Goal: Task Accomplishment & Management: Use online tool/utility

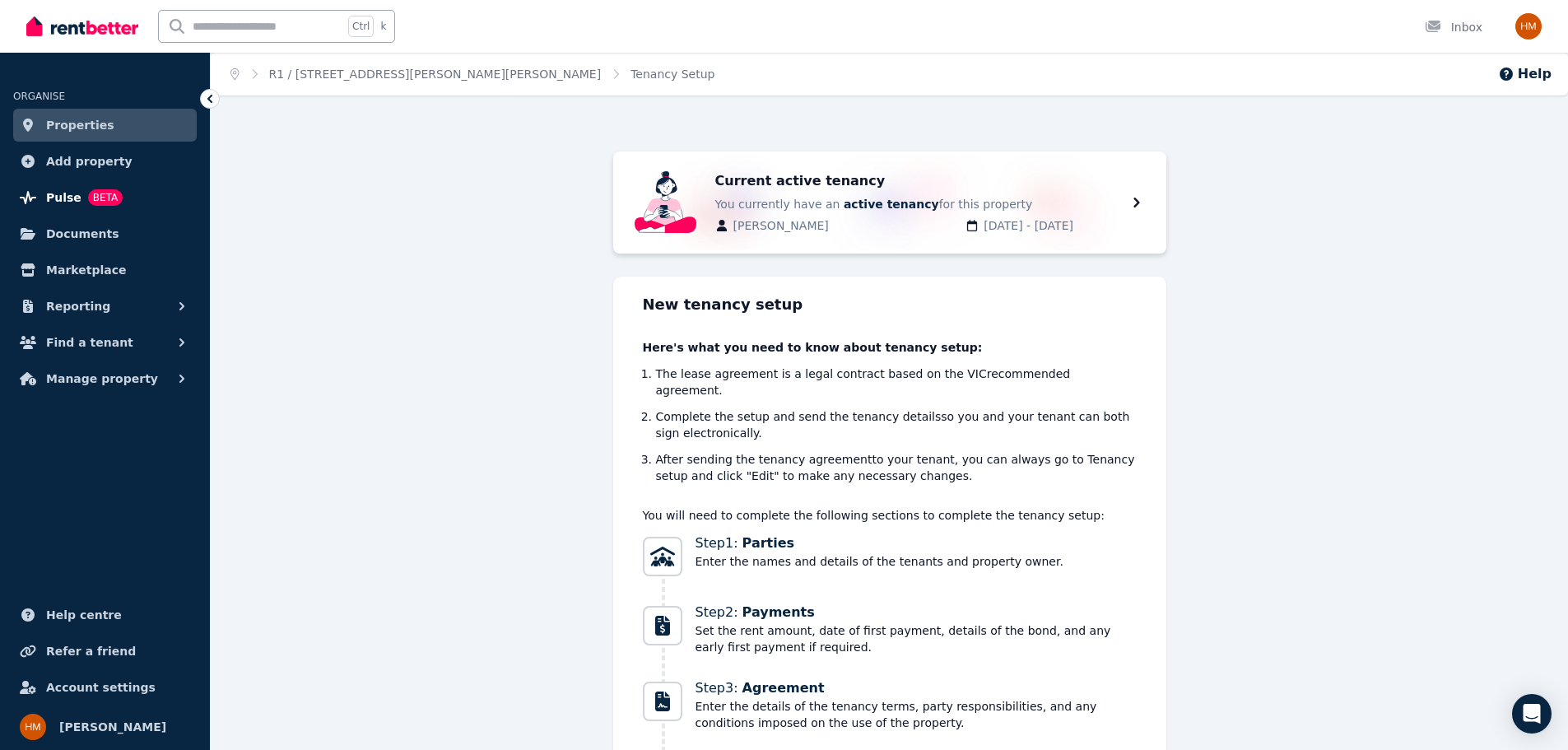
click at [72, 189] on span "Pulse" at bounding box center [64, 198] width 35 height 20
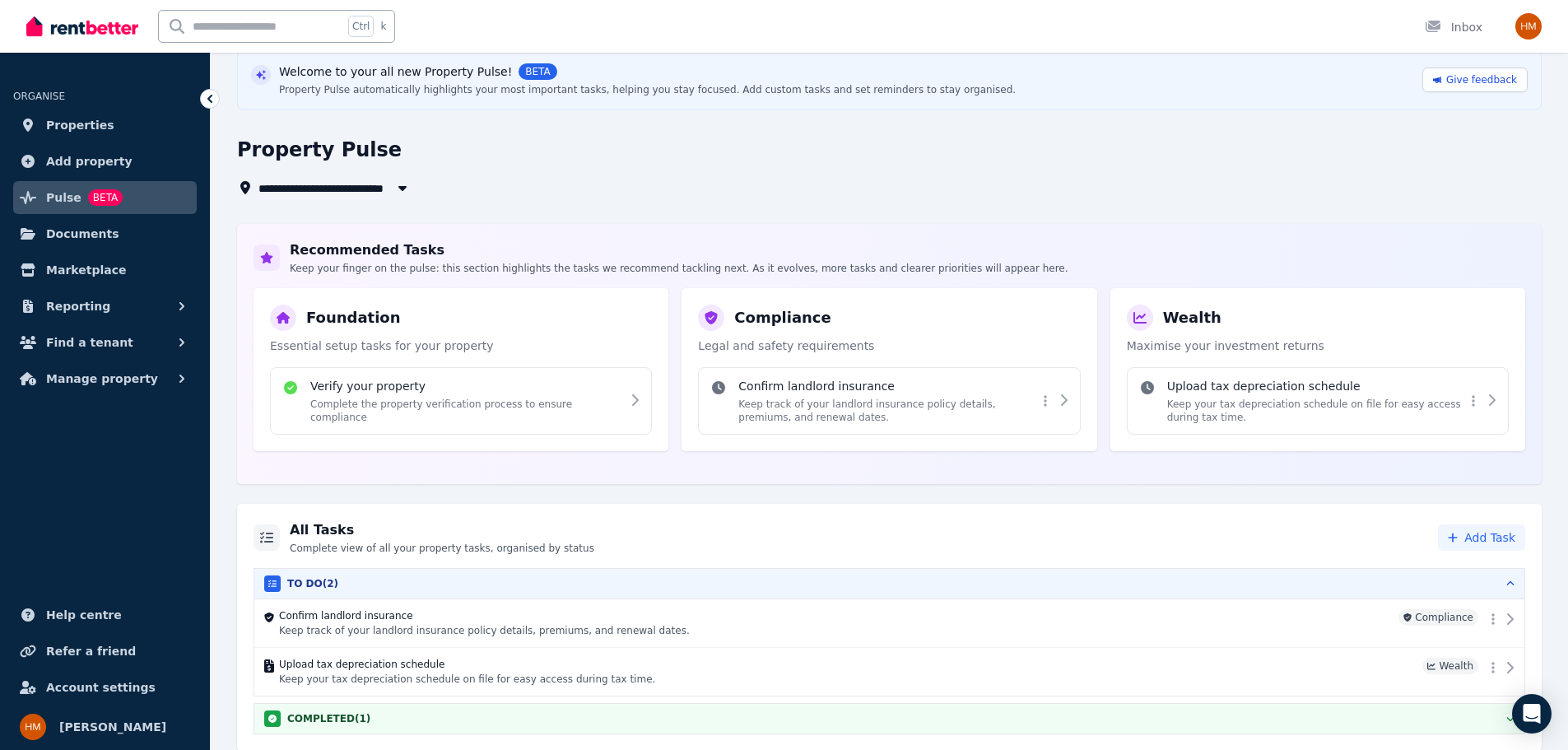
scroll to position [73, 0]
click at [89, 125] on span "Properties" at bounding box center [80, 126] width 69 height 20
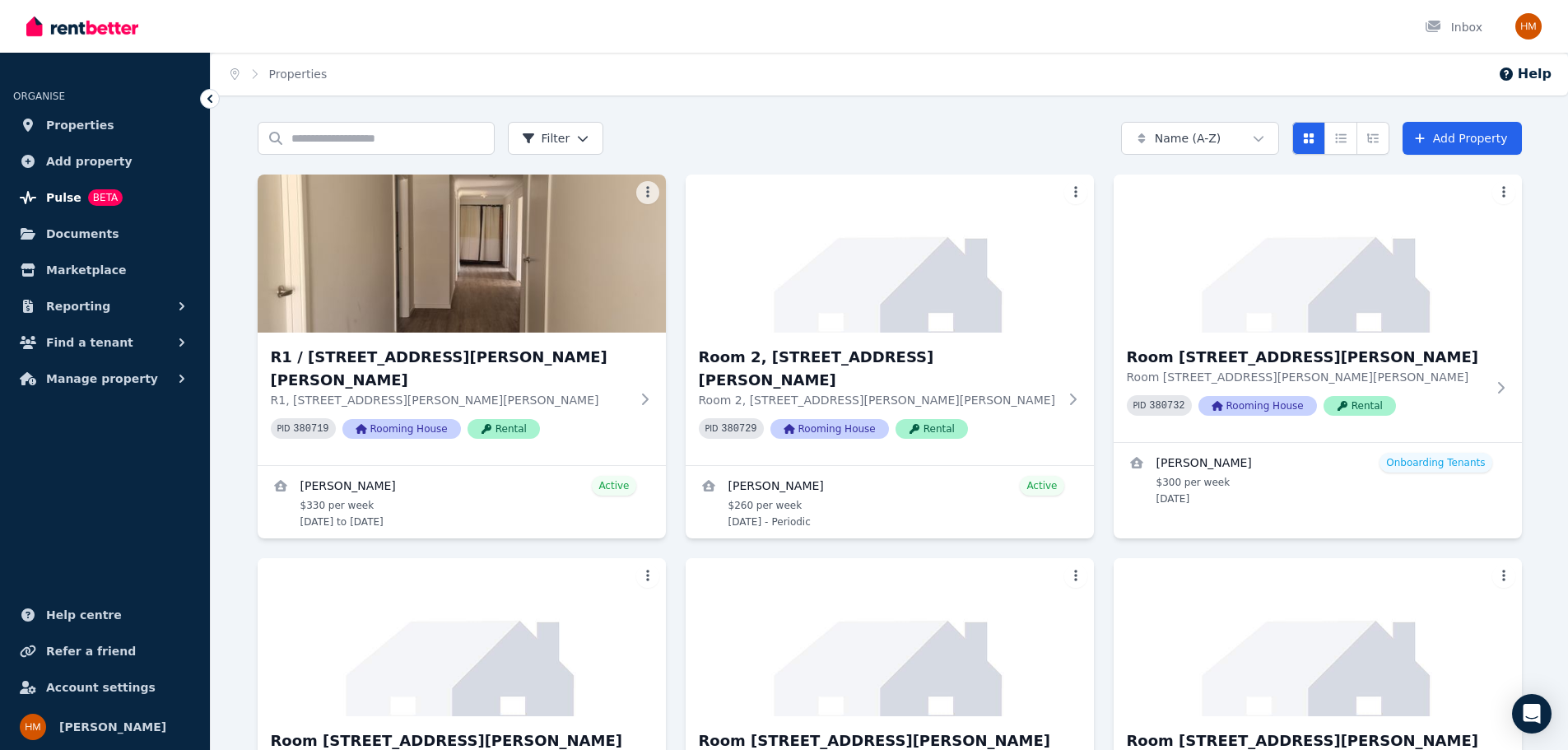
click at [70, 199] on span "Pulse" at bounding box center [64, 198] width 35 height 20
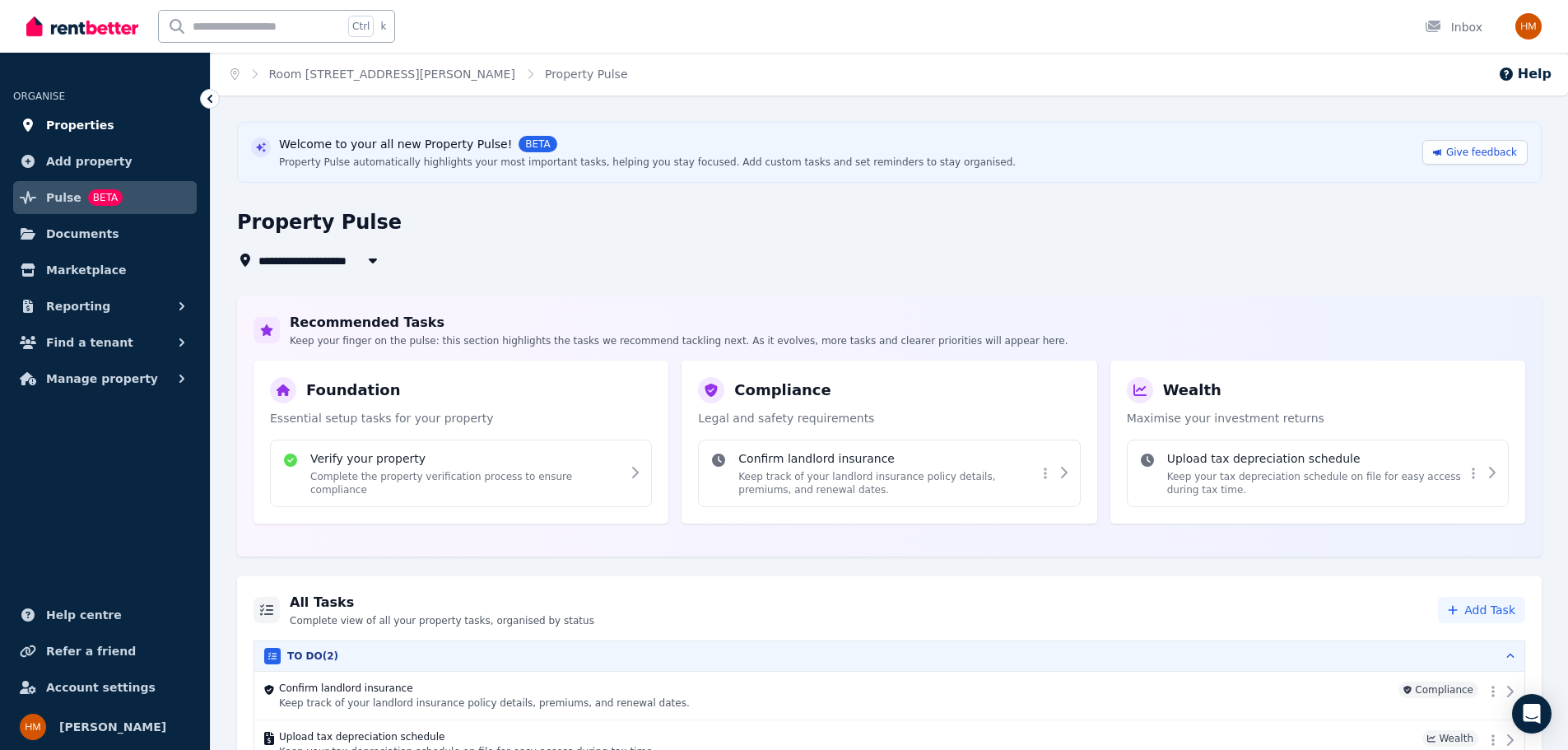
click at [79, 122] on span "Properties" at bounding box center [80, 126] width 69 height 20
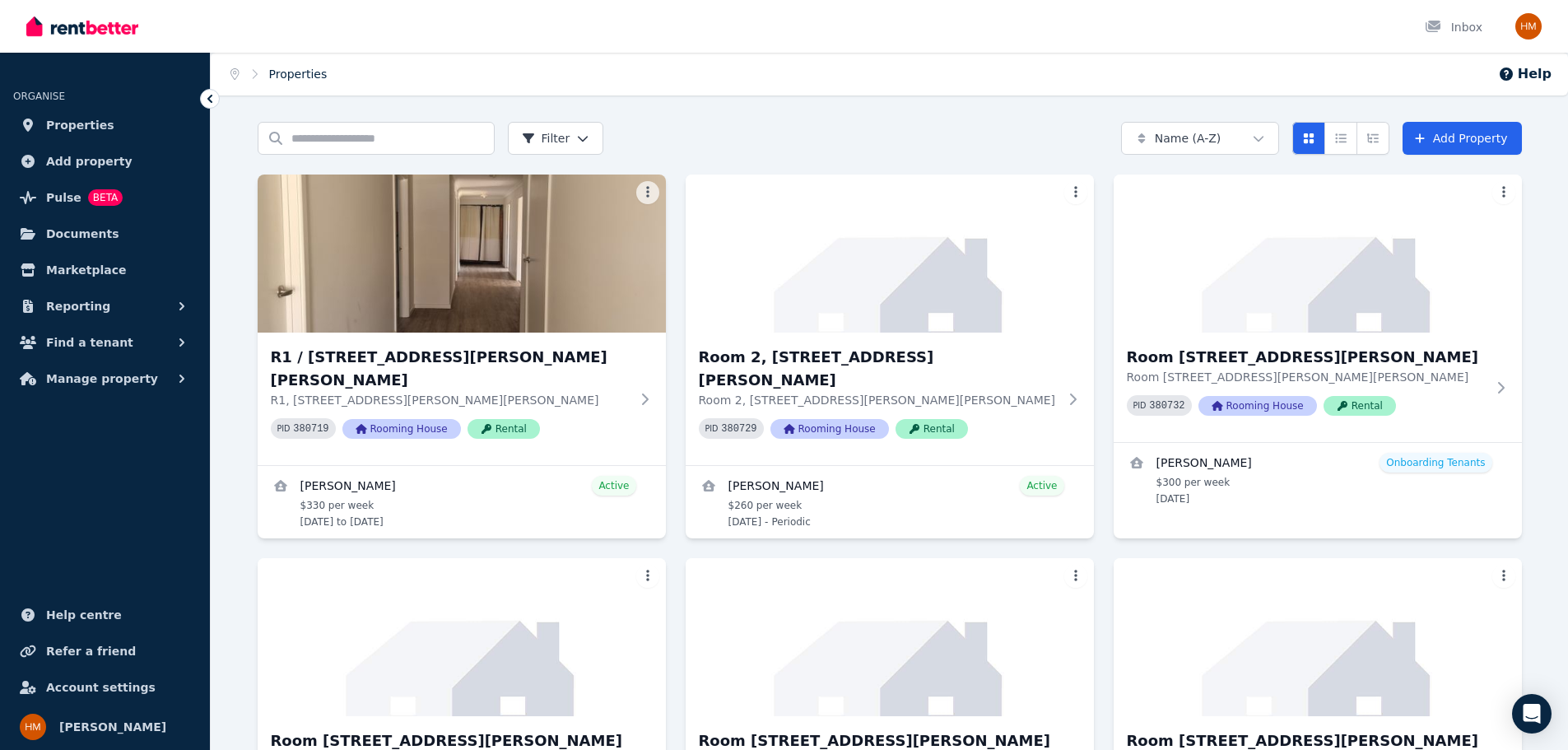
click at [302, 72] on link "Properties" at bounding box center [298, 75] width 59 height 13
click at [1468, 33] on div "Inbox" at bounding box center [1453, 28] width 58 height 17
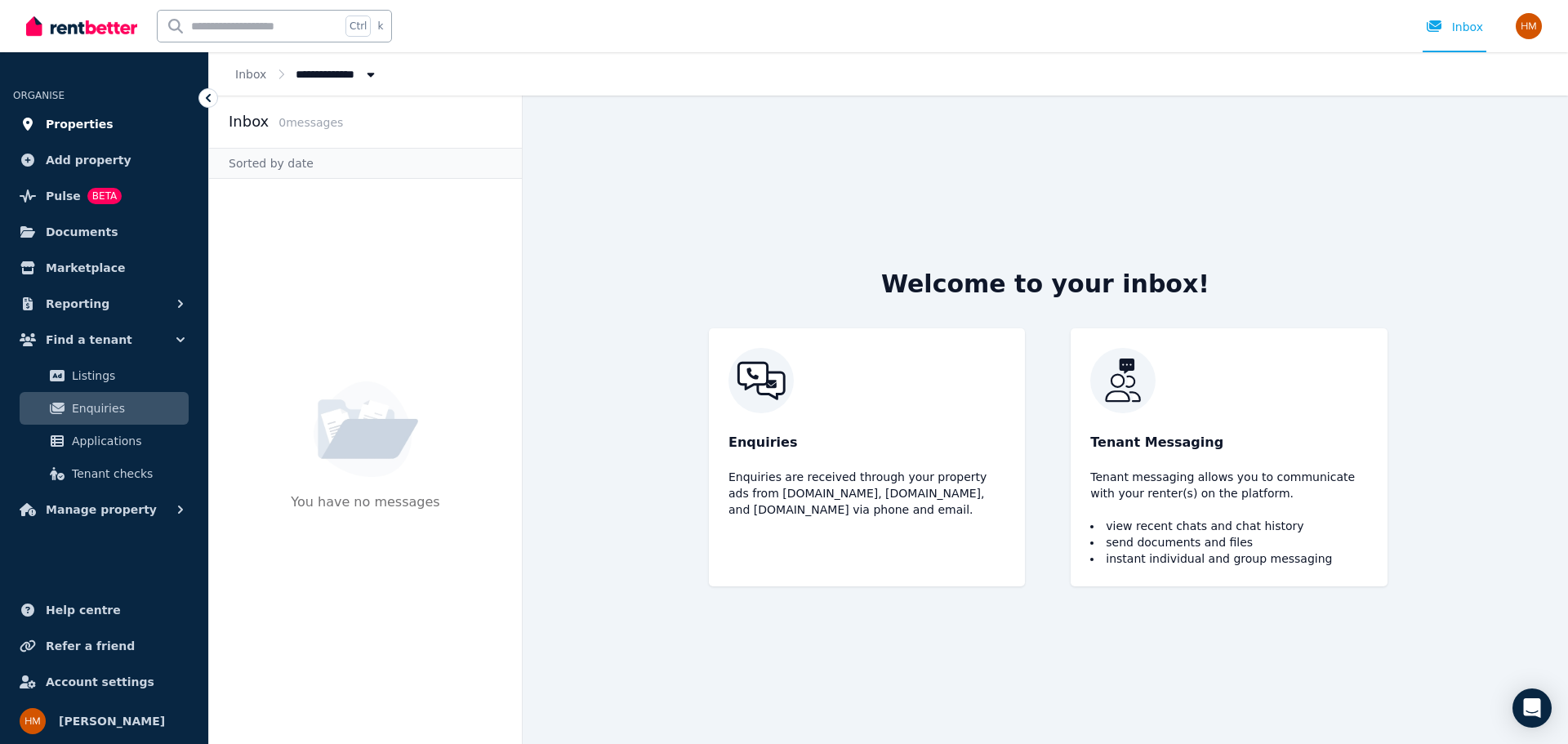
click at [41, 118] on link "Properties" at bounding box center [104, 124] width 182 height 32
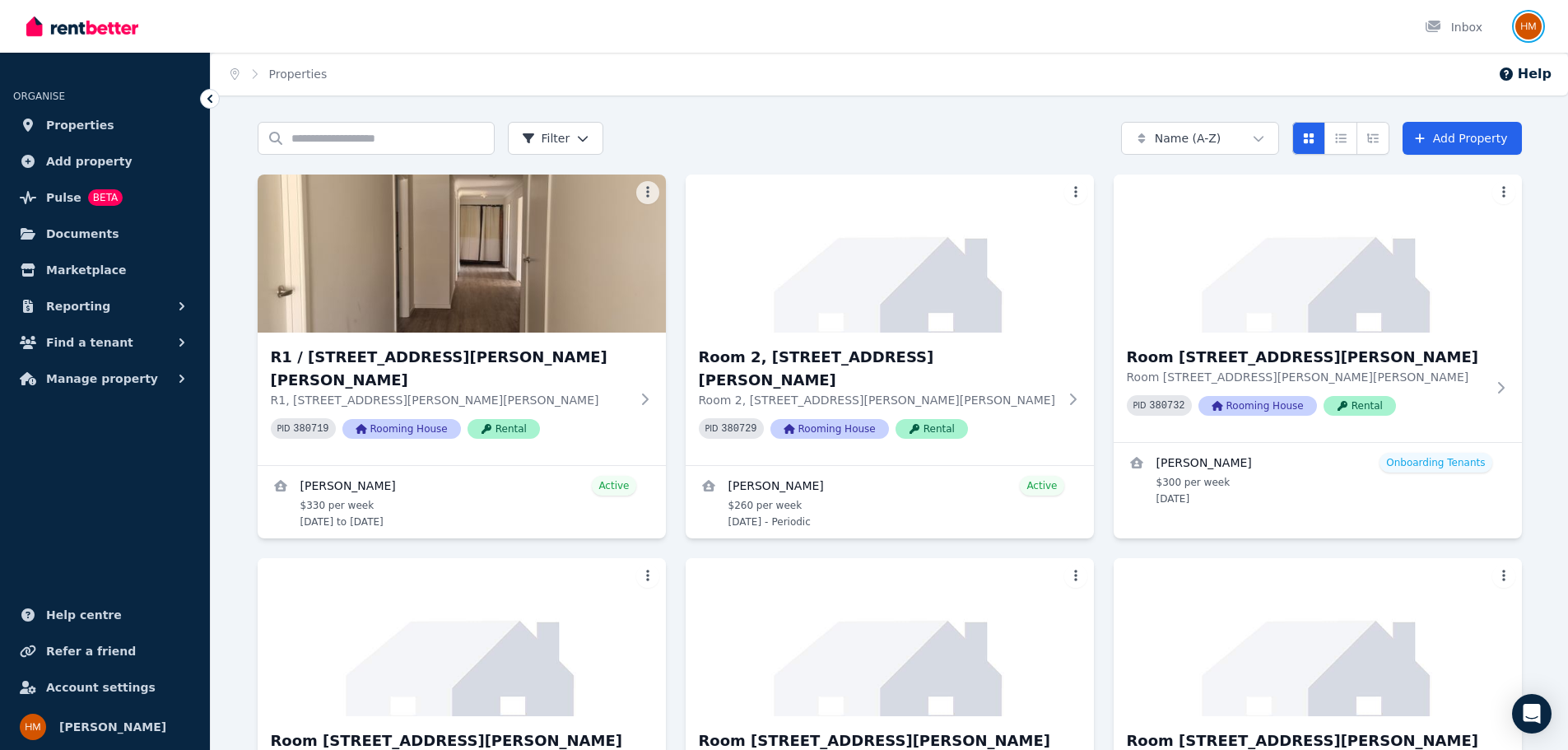
click at [1536, 24] on img "button" at bounding box center [1528, 26] width 26 height 26
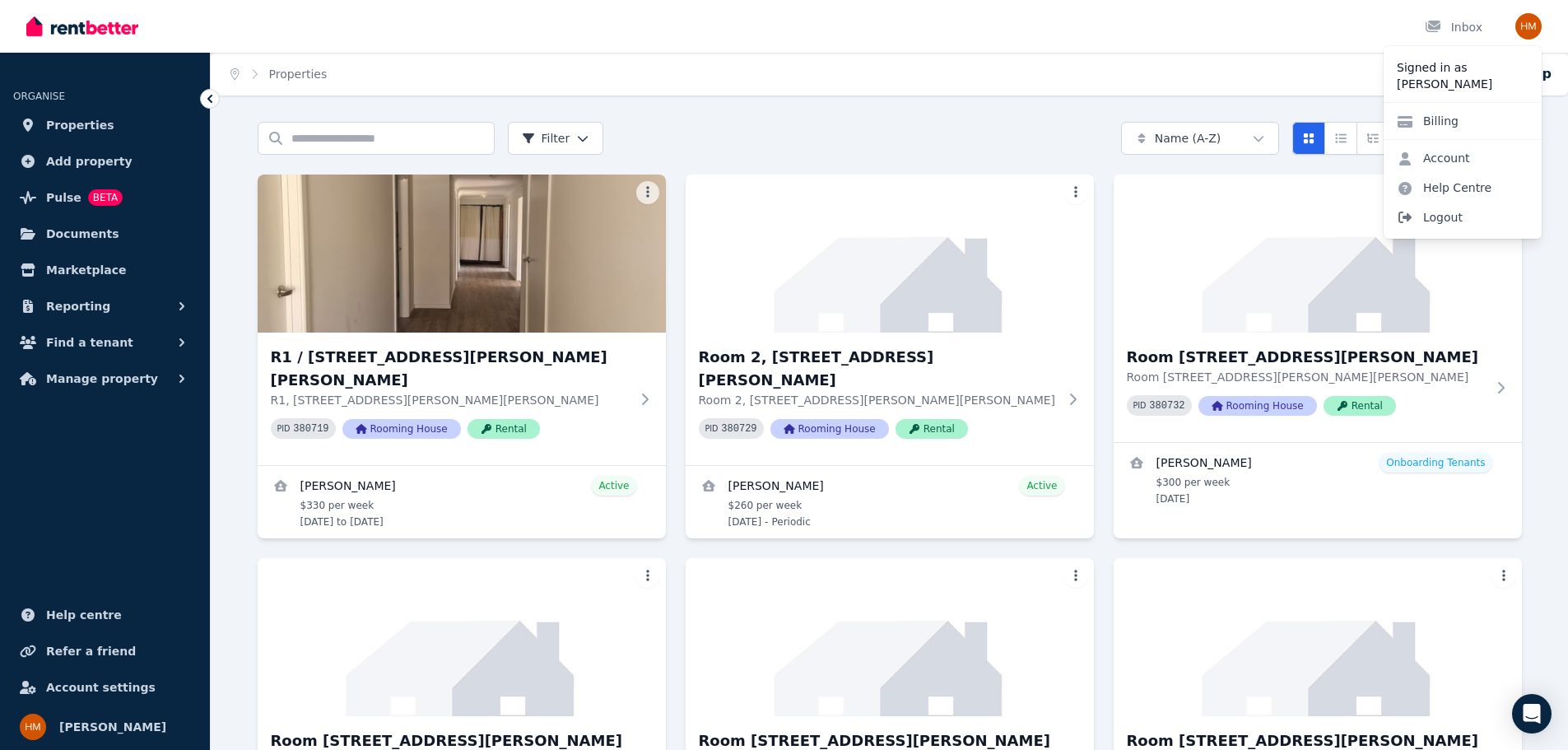
click at [1433, 218] on span "Logout" at bounding box center [1462, 217] width 158 height 29
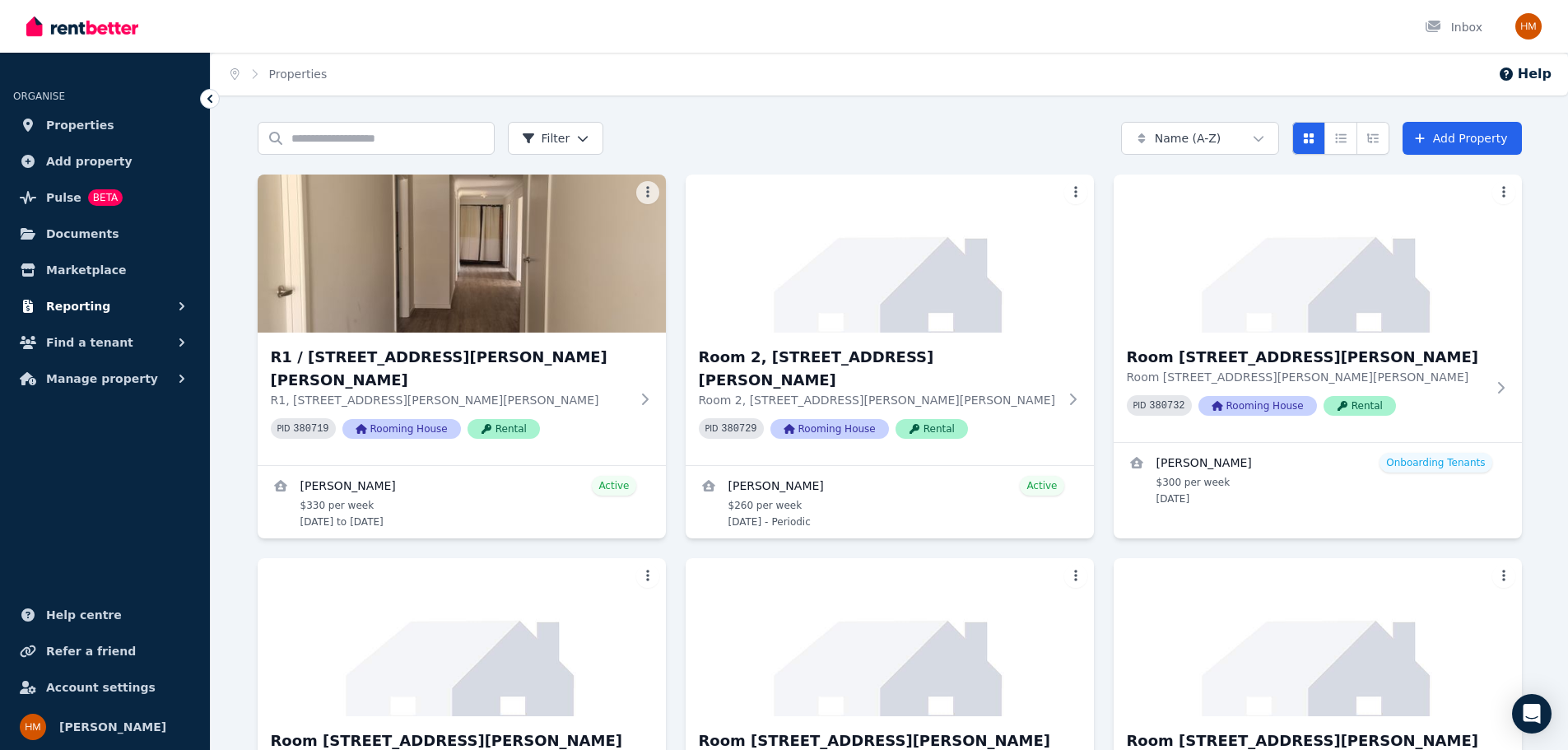
click at [108, 300] on button "Reporting" at bounding box center [105, 306] width 183 height 33
click at [123, 378] on span "Finance report" at bounding box center [127, 375] width 111 height 20
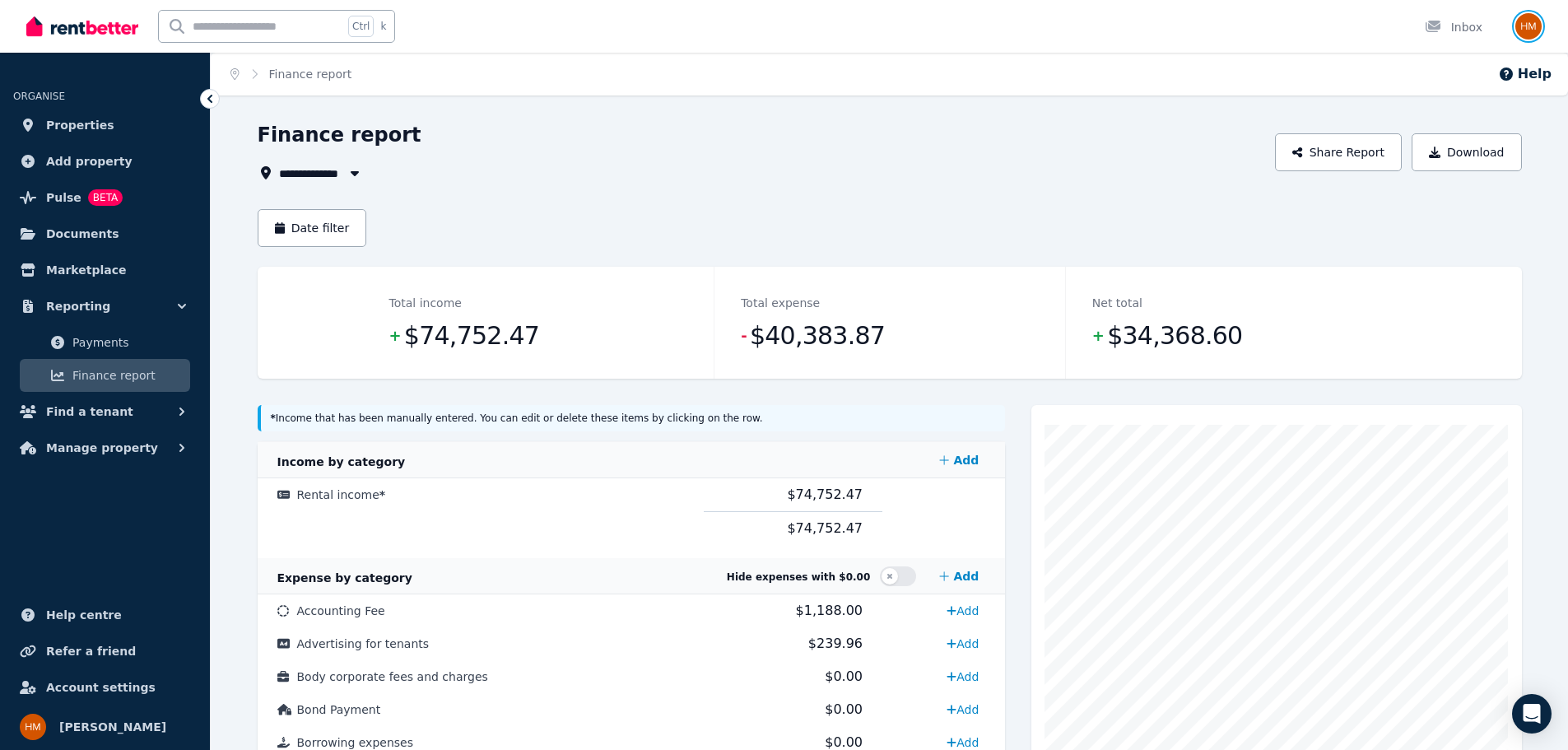
click at [1537, 27] on img "button" at bounding box center [1528, 26] width 26 height 26
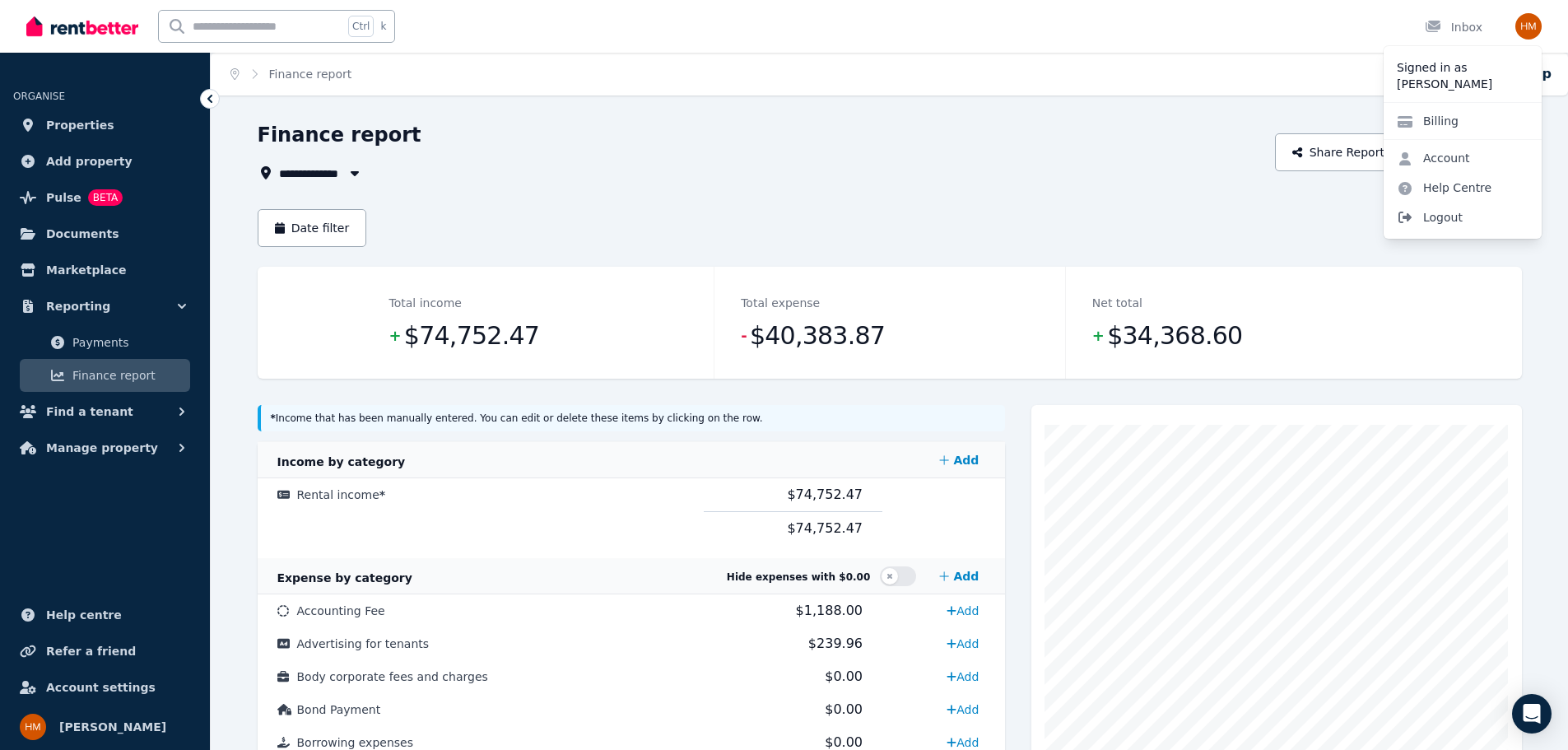
click at [1442, 215] on span "Logout" at bounding box center [1462, 217] width 158 height 29
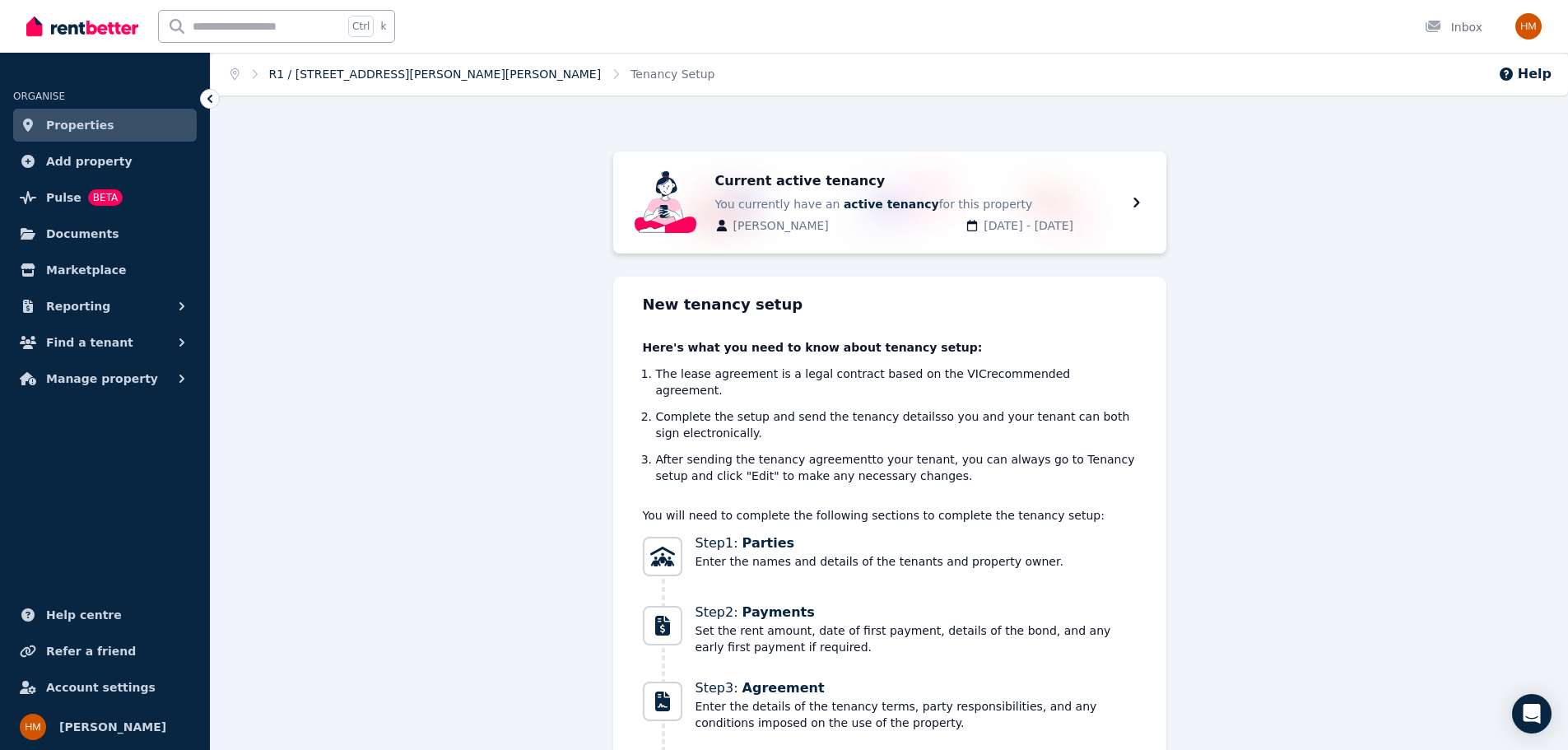
click at [329, 71] on link "R1 / [STREET_ADDRESS][PERSON_NAME][PERSON_NAME]" at bounding box center [435, 75] width 333 height 13
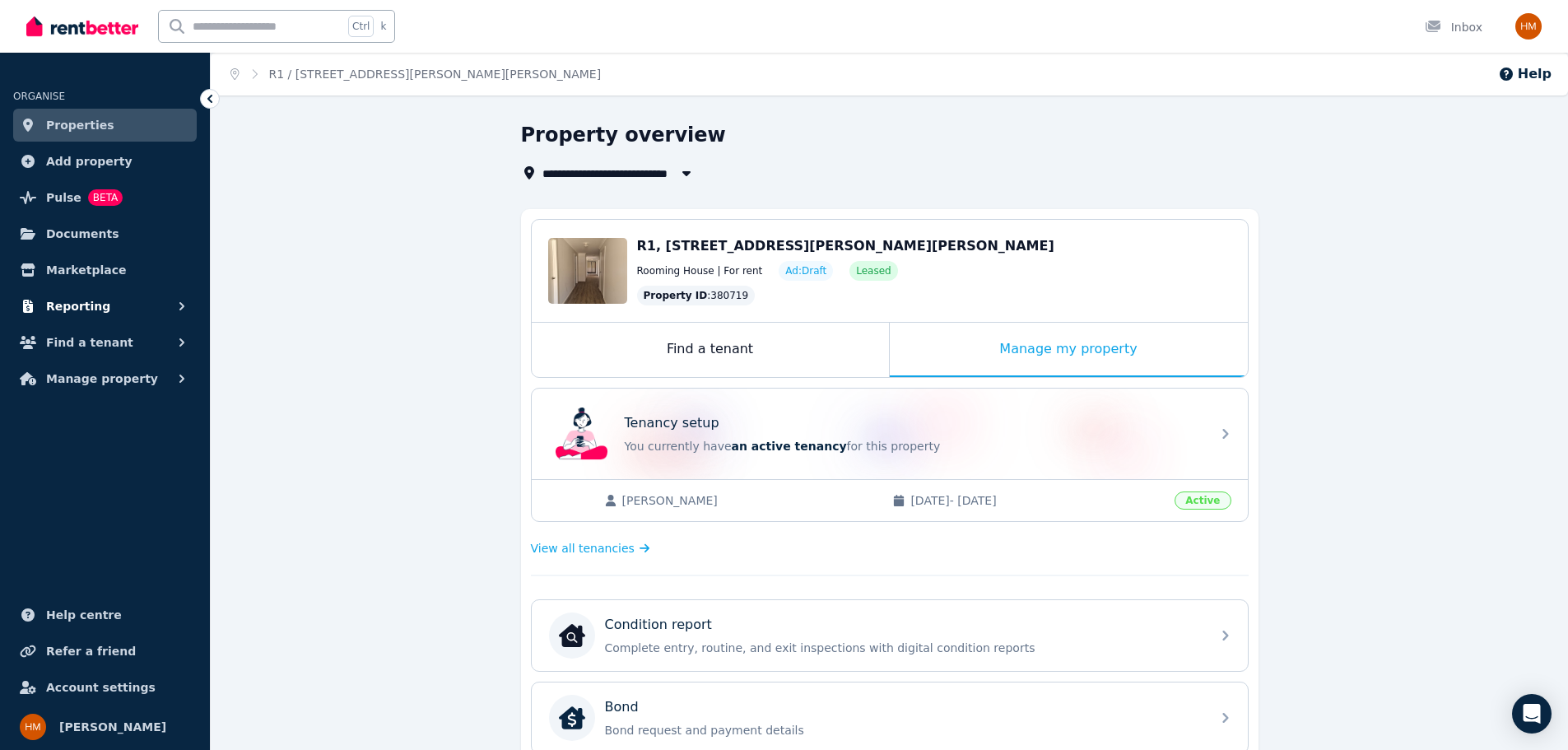
click at [92, 308] on span "Reporting" at bounding box center [78, 307] width 64 height 20
click at [107, 365] on span "Finance report" at bounding box center [127, 375] width 111 height 20
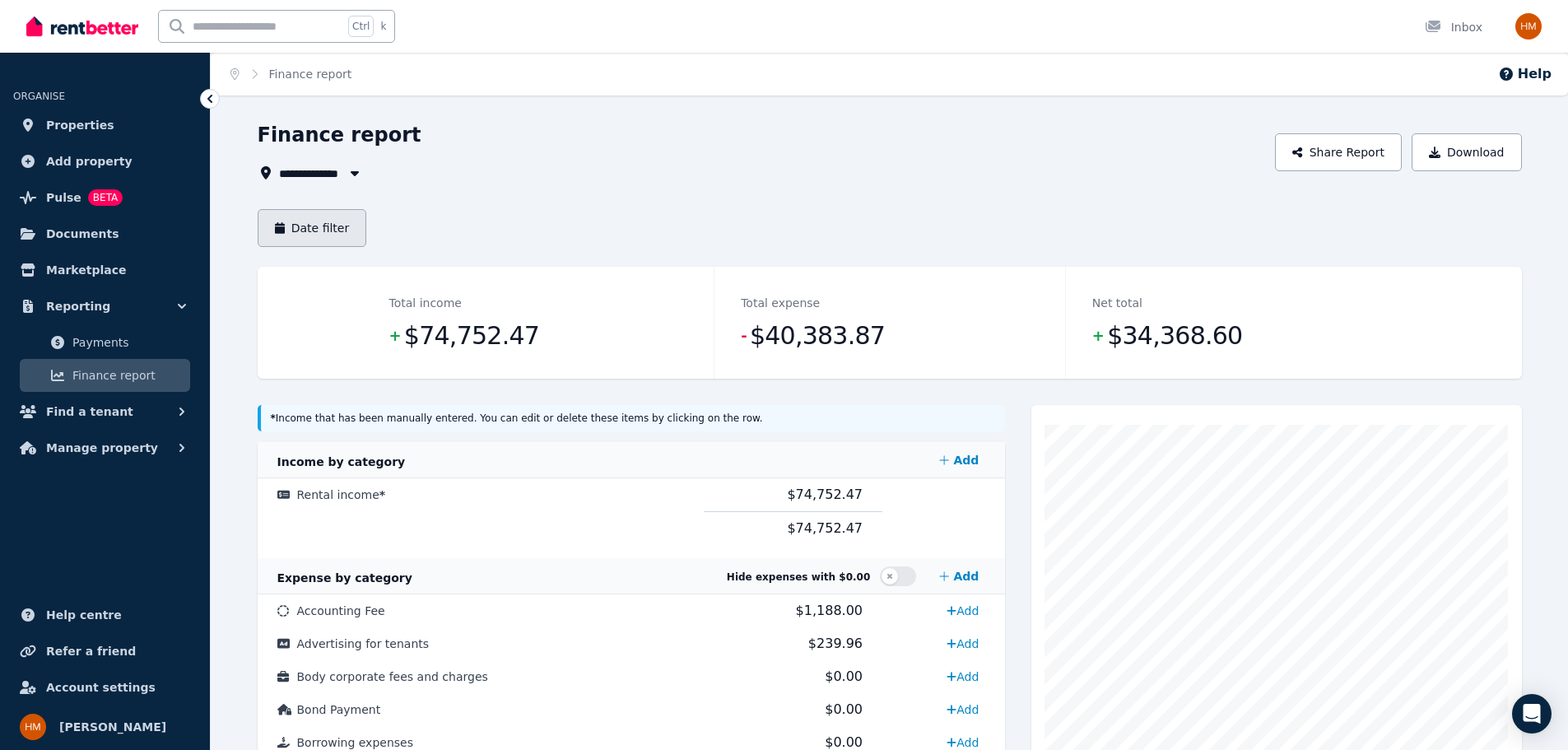
click at [340, 232] on button "Date filter" at bounding box center [312, 228] width 110 height 38
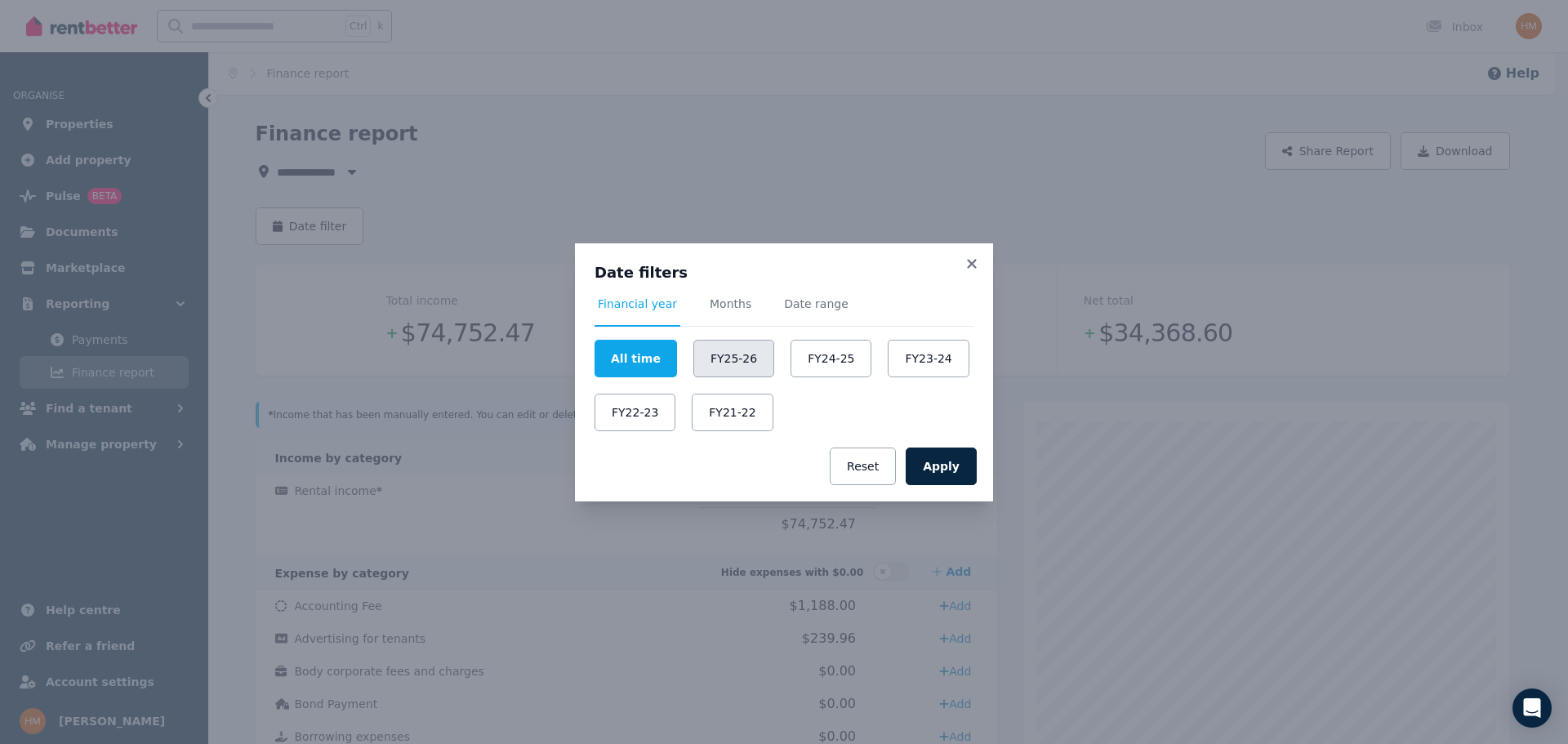
click at [704, 357] on button "FY25-26" at bounding box center [733, 358] width 81 height 37
click at [801, 357] on button "FY24-25" at bounding box center [830, 358] width 81 height 37
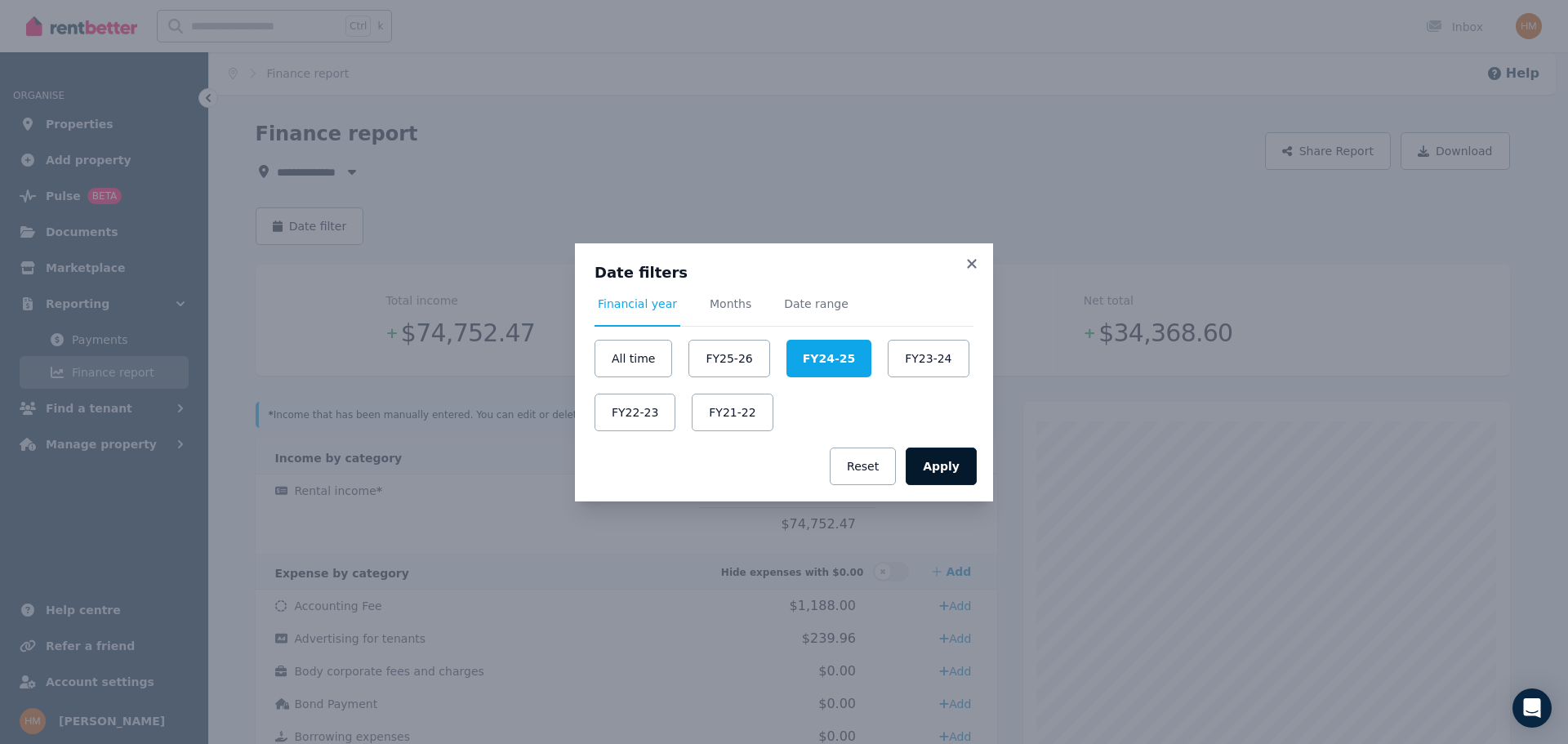
click at [951, 463] on button "Apply" at bounding box center [941, 466] width 71 height 37
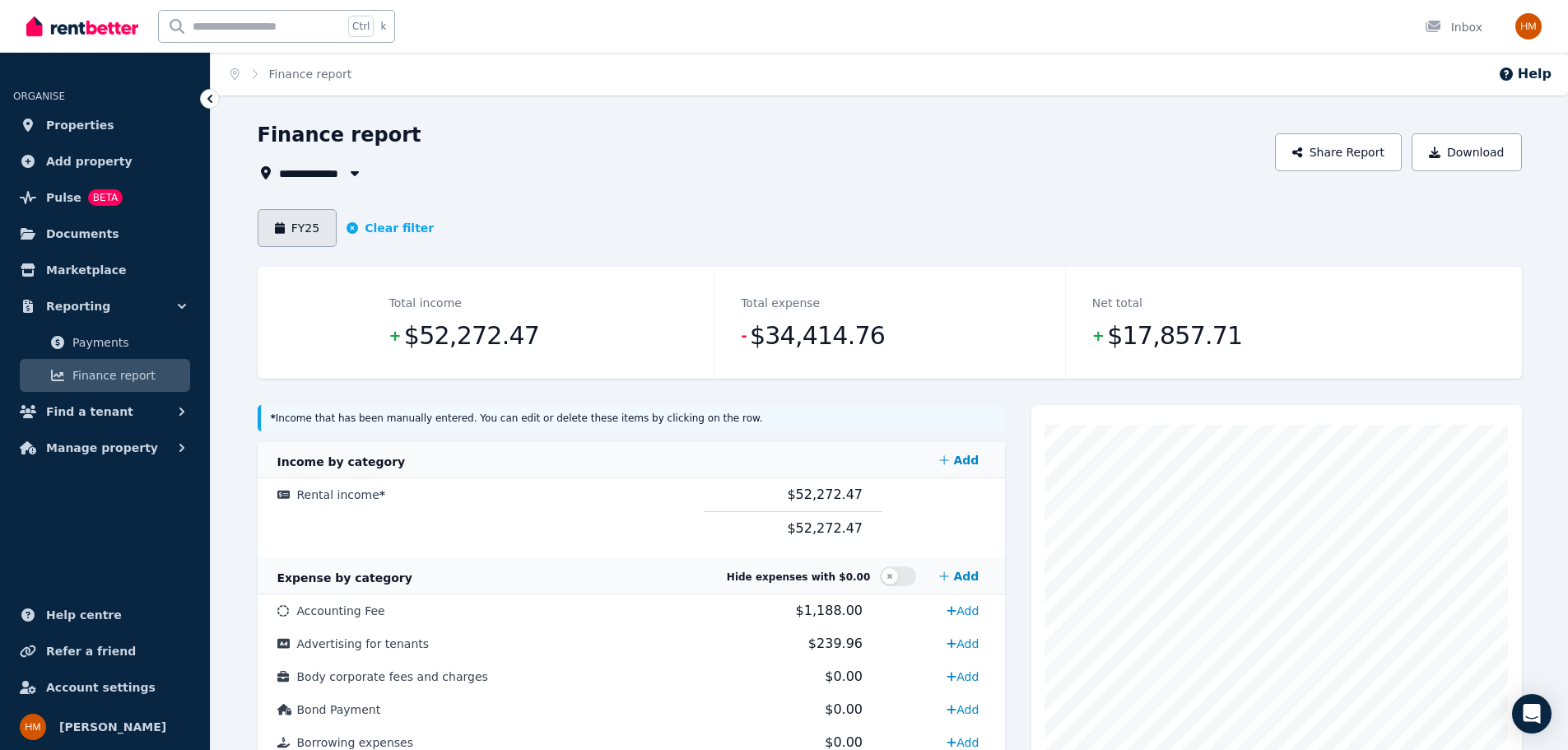
click at [319, 233] on button "FY25" at bounding box center [297, 228] width 80 height 38
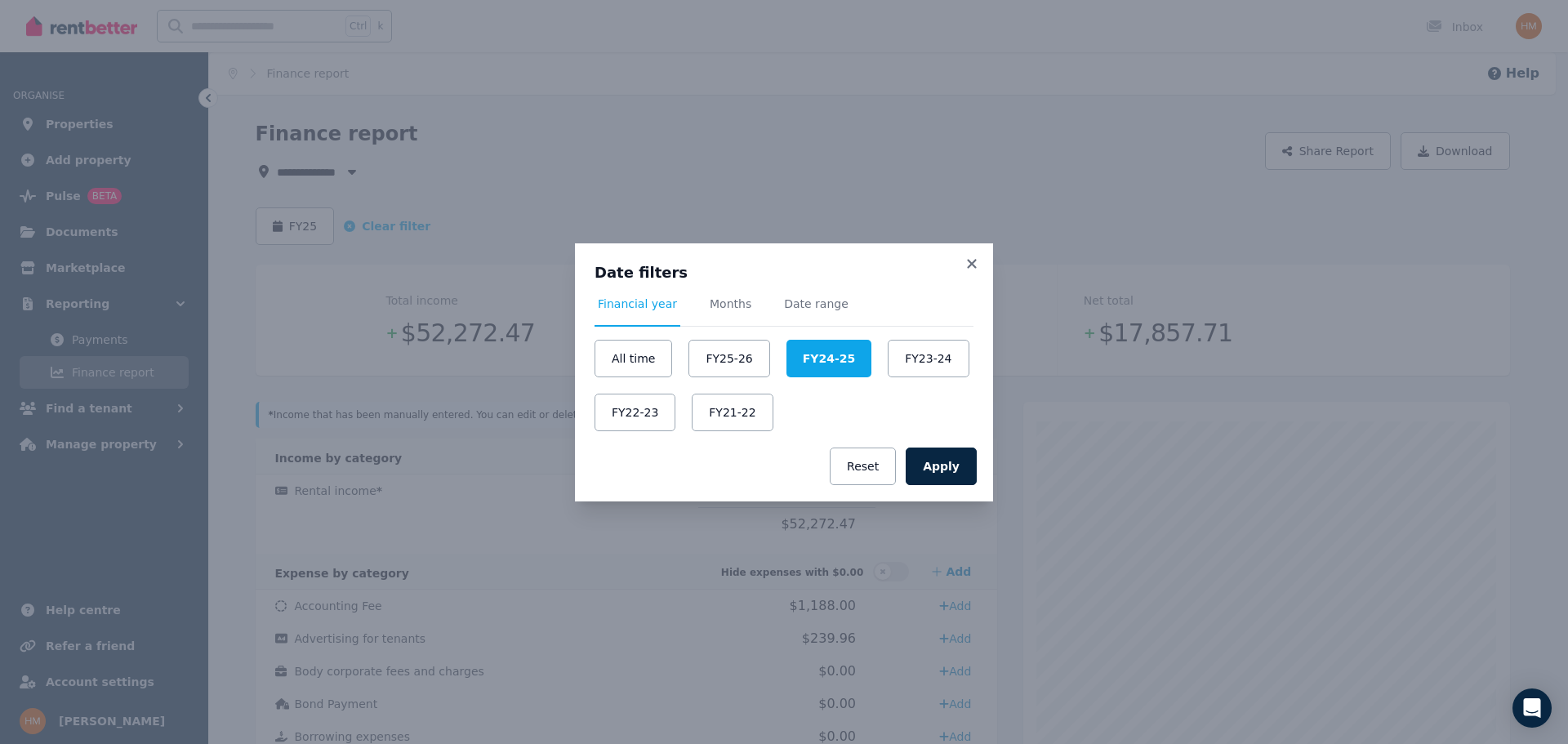
click at [1159, 333] on div "Date filters Financial year Months Date range All time FY25-26 FY24-25 FY23-24 …" at bounding box center [784, 372] width 1568 height 744
click at [968, 262] on icon at bounding box center [971, 264] width 17 height 15
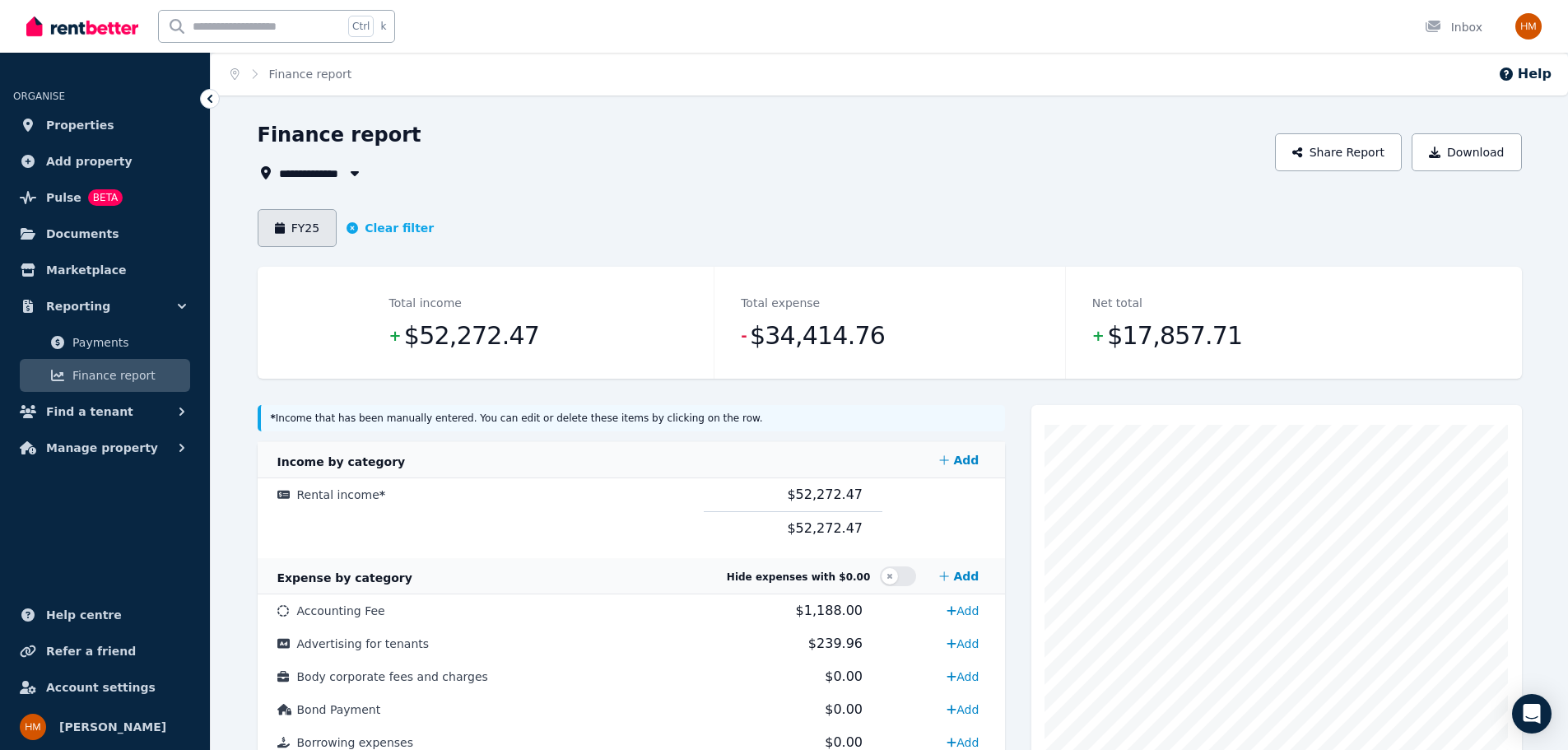
click at [302, 229] on button "FY25" at bounding box center [297, 228] width 80 height 38
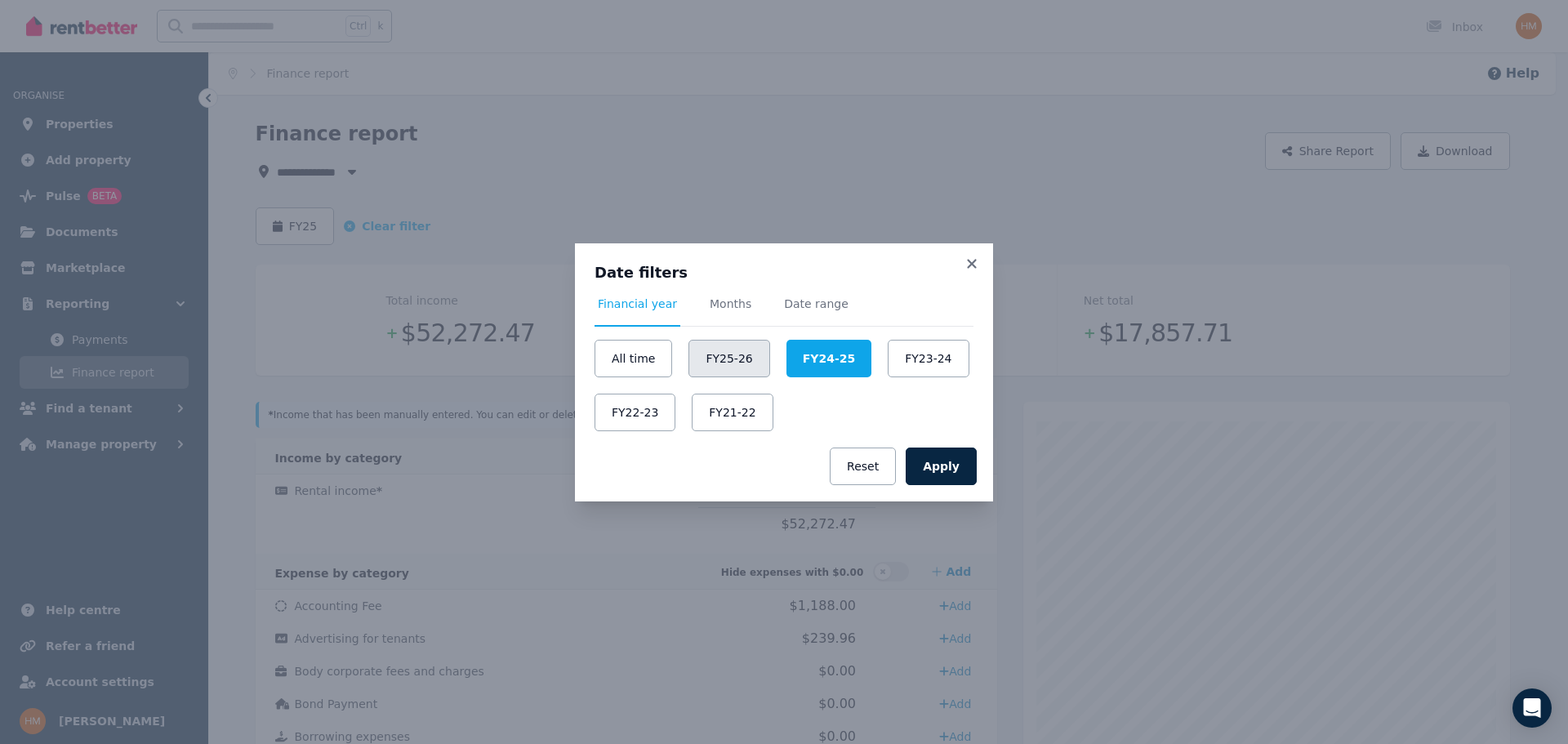
click at [716, 365] on button "FY25-26" at bounding box center [728, 358] width 81 height 37
click at [953, 459] on button "Apply" at bounding box center [941, 466] width 71 height 37
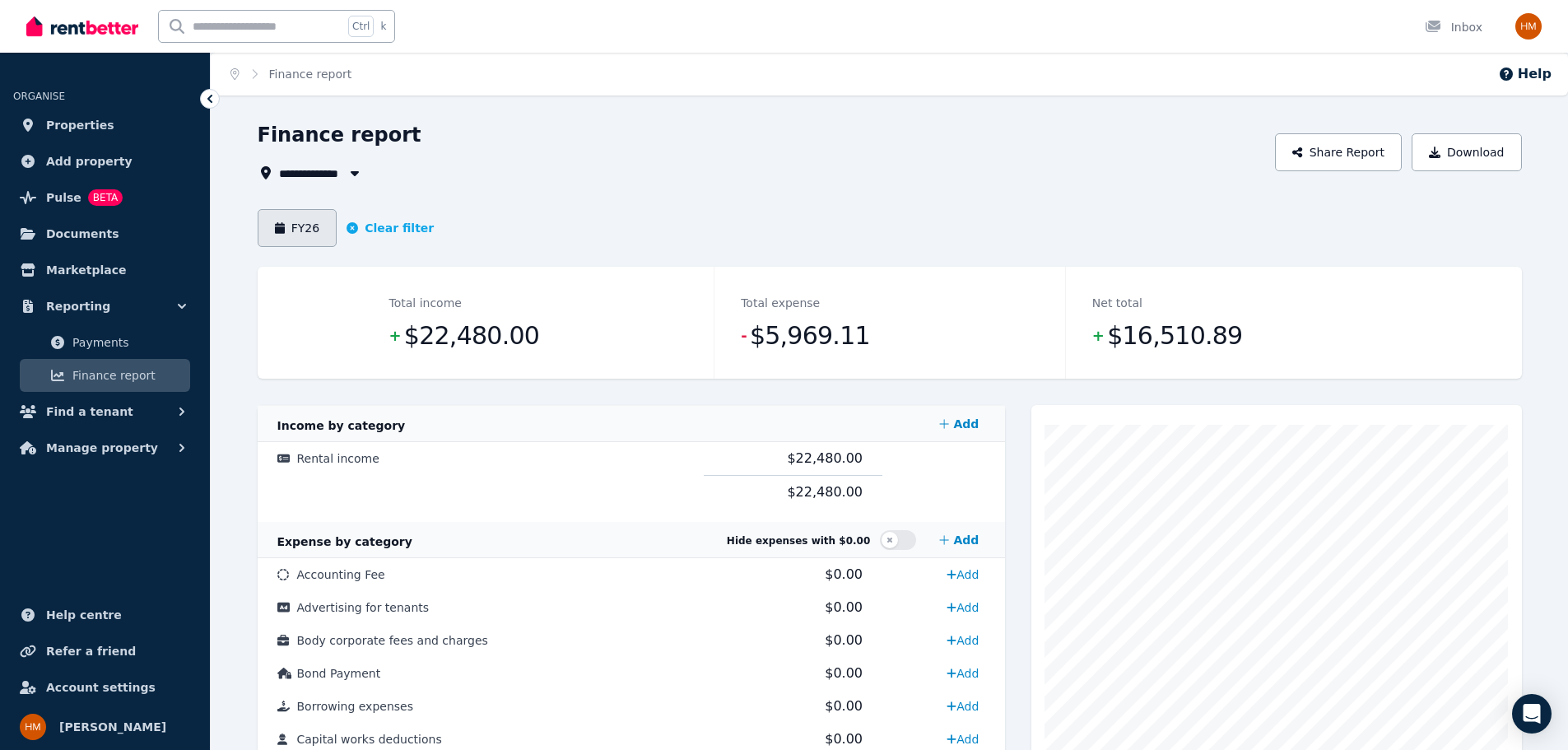
click at [297, 237] on button "FY26" at bounding box center [297, 228] width 80 height 38
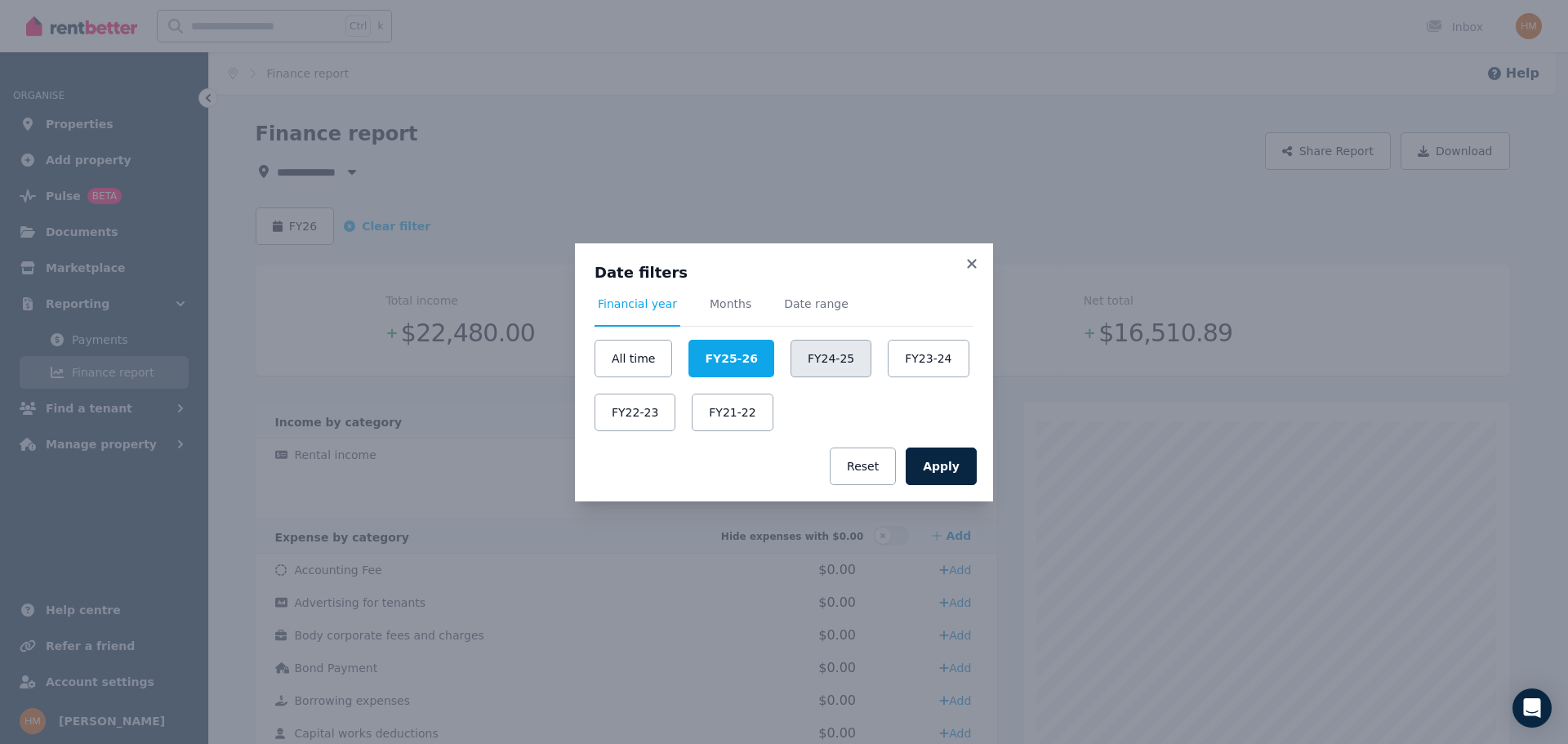
click at [824, 371] on button "FY24-25" at bounding box center [830, 358] width 81 height 37
click at [962, 477] on button "Apply" at bounding box center [941, 466] width 71 height 37
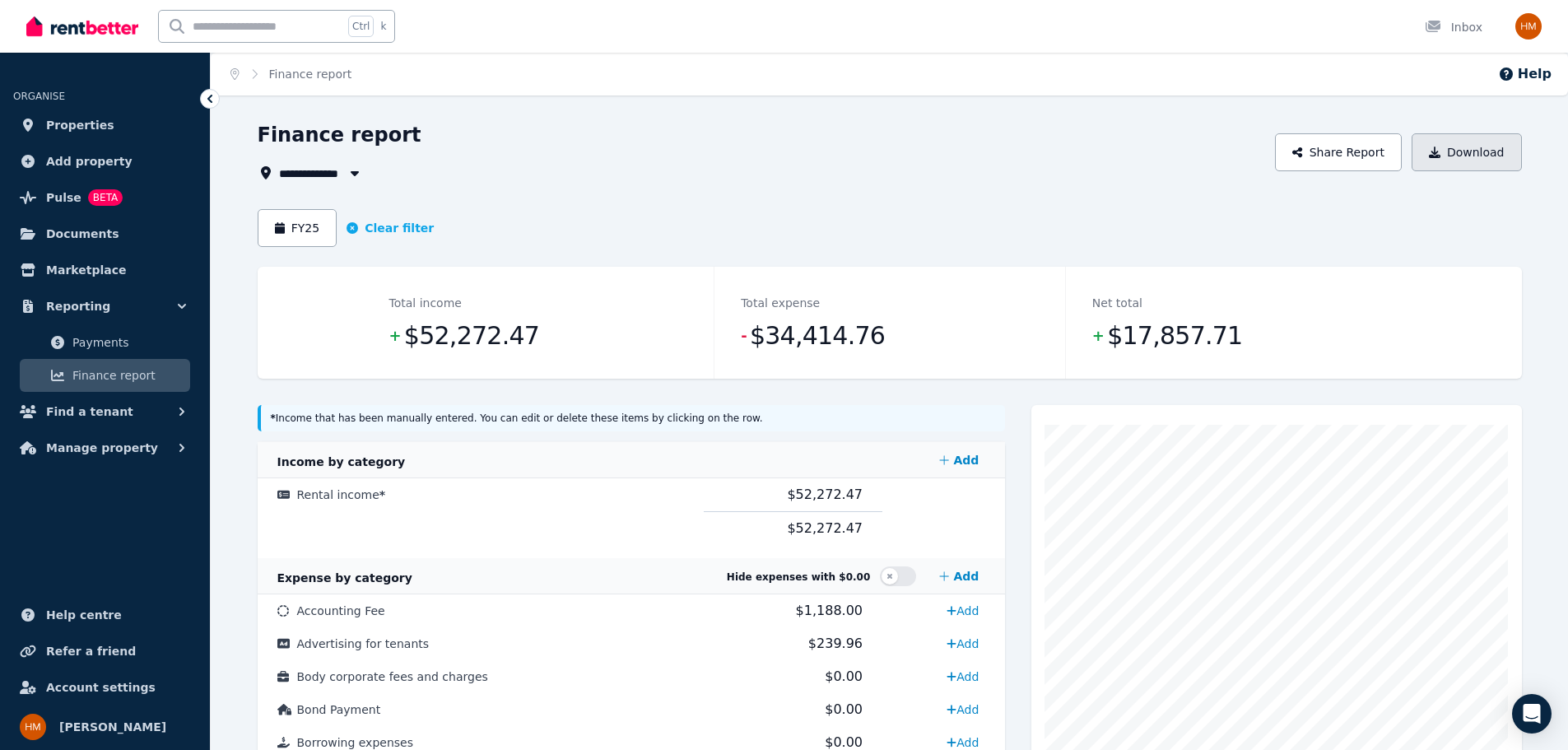
click at [1447, 149] on button "Download" at bounding box center [1467, 152] width 111 height 38
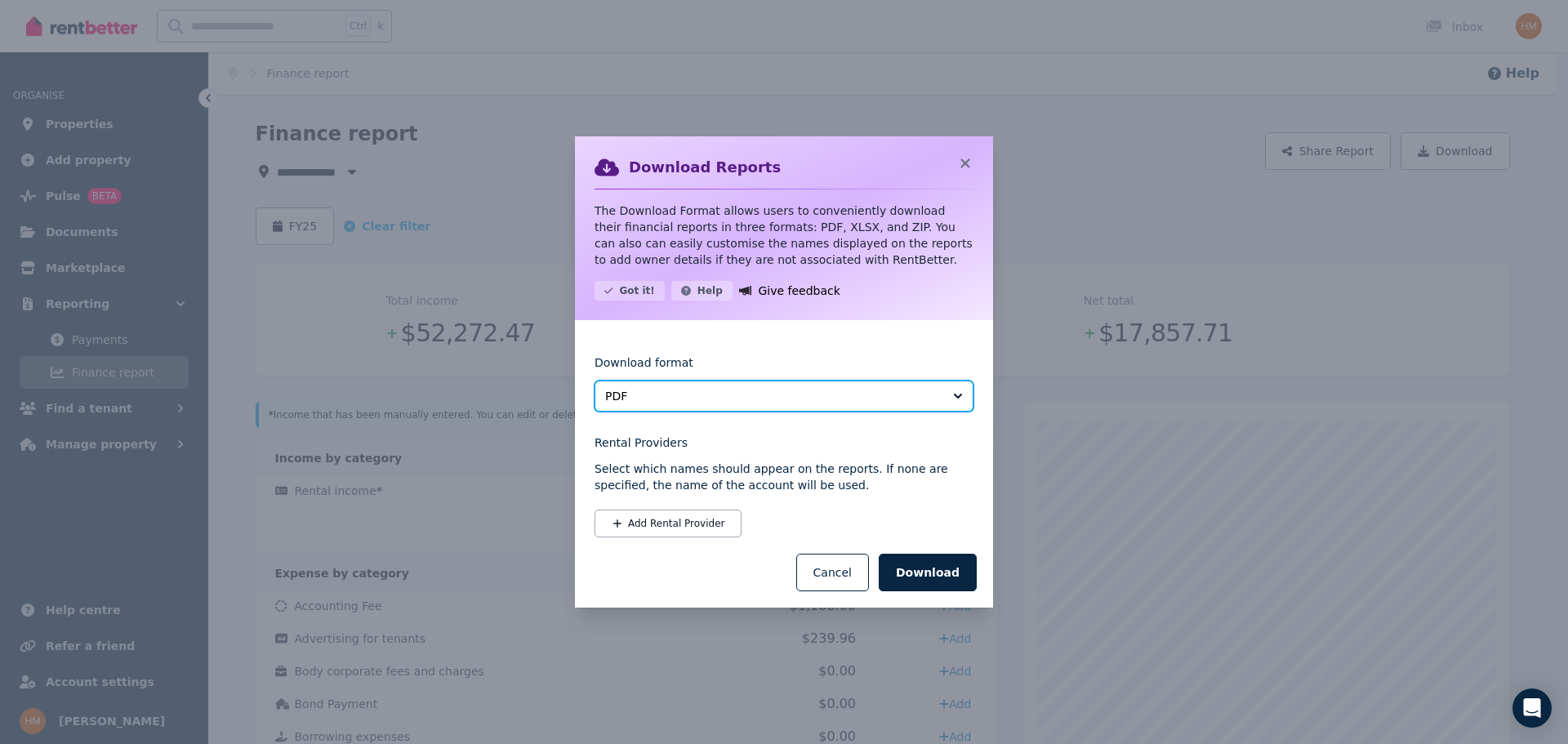
click at [740, 405] on button "PDF" at bounding box center [784, 396] width 379 height 31
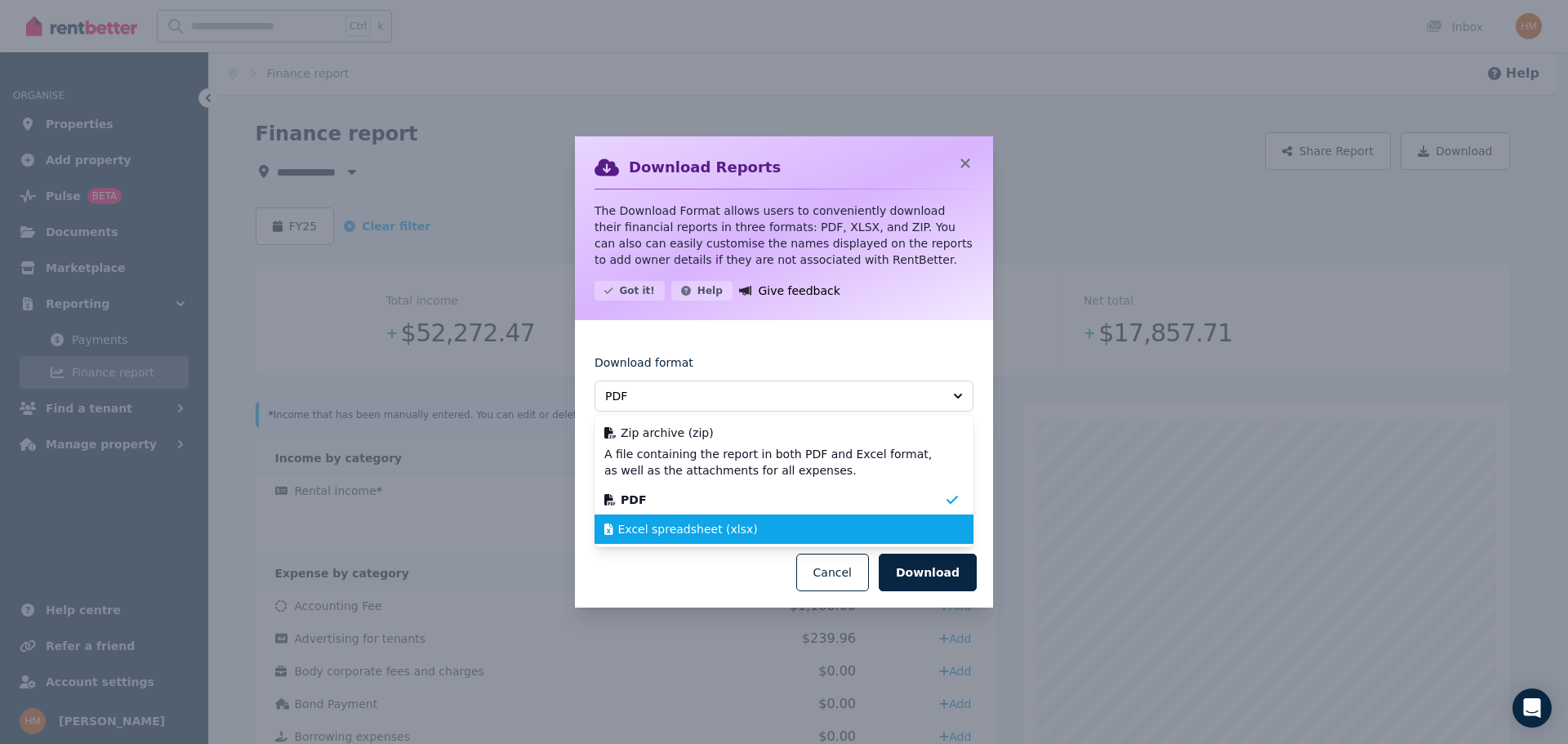
click at [735, 532] on span "Excel spreadsheet (xlsx)" at bounding box center [688, 530] width 140 height 17
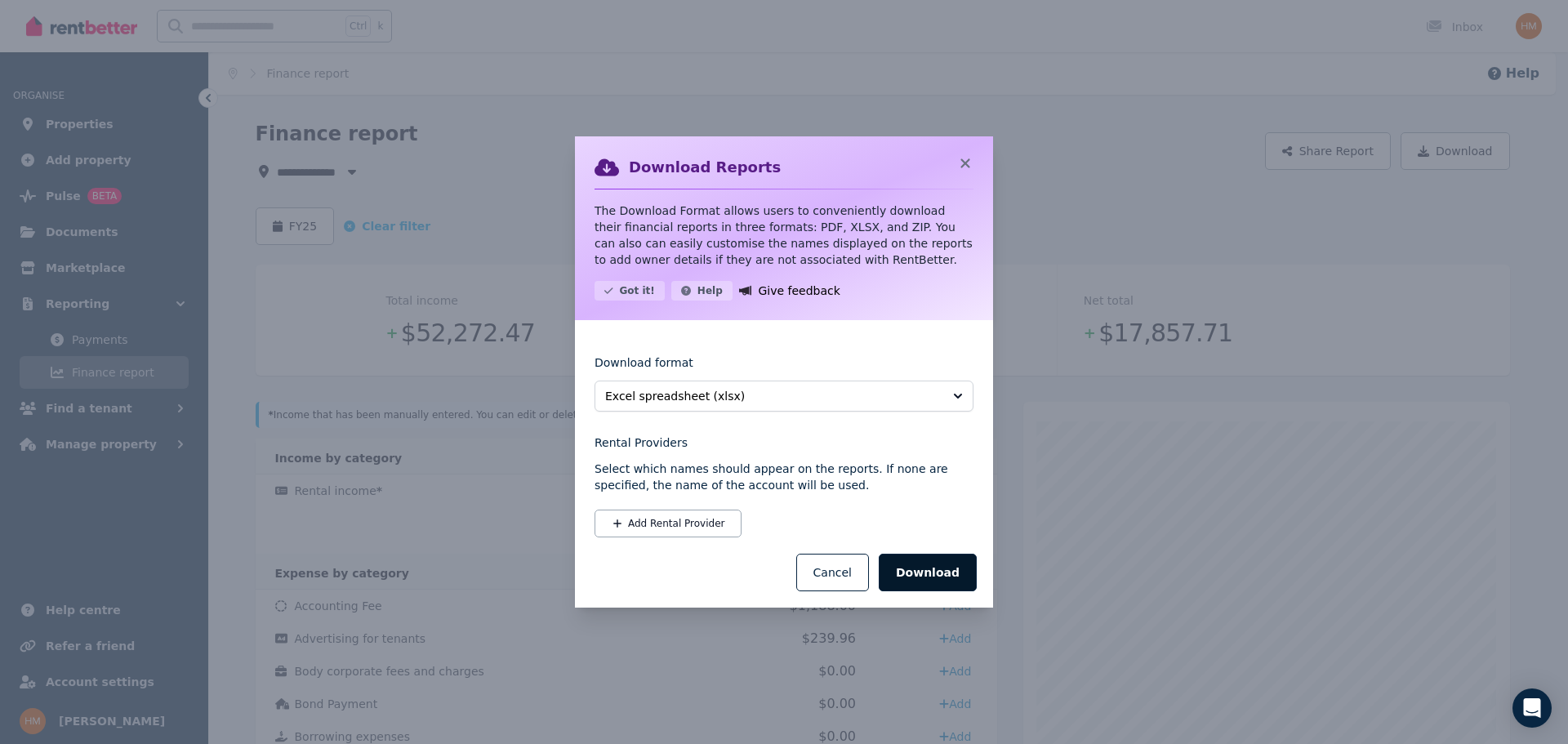
click at [921, 573] on button "Download" at bounding box center [927, 572] width 98 height 37
